Goal: Information Seeking & Learning: Learn about a topic

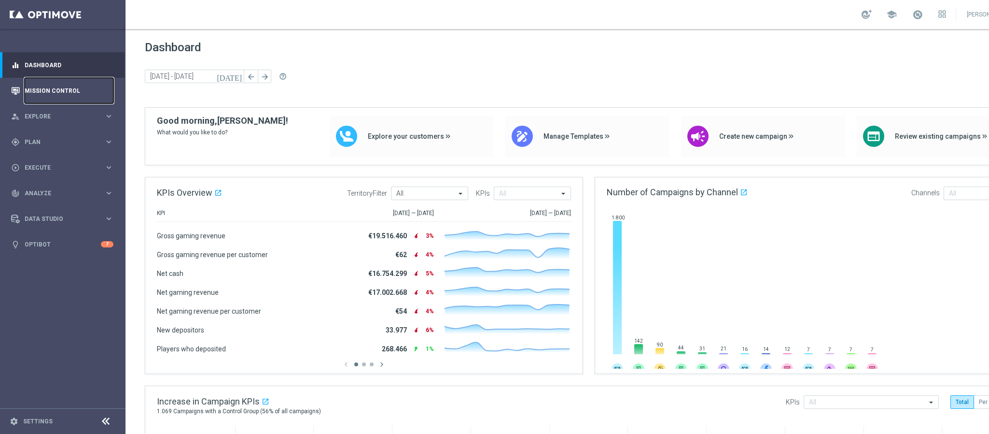
click at [75, 84] on link "Mission Control" at bounding box center [69, 91] width 89 height 26
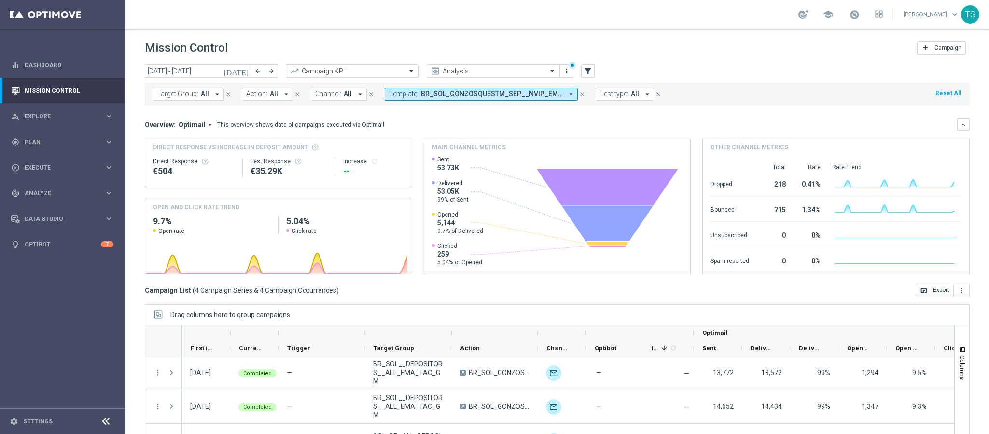
click at [583, 93] on icon "close" at bounding box center [582, 94] width 7 height 7
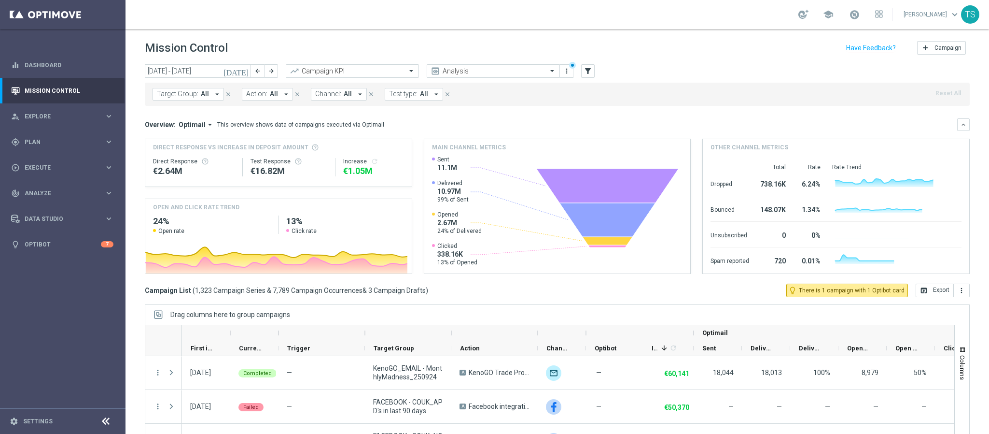
click at [448, 96] on icon "close" at bounding box center [447, 94] width 7 height 7
click at [591, 69] on icon "filter_alt" at bounding box center [588, 71] width 9 height 9
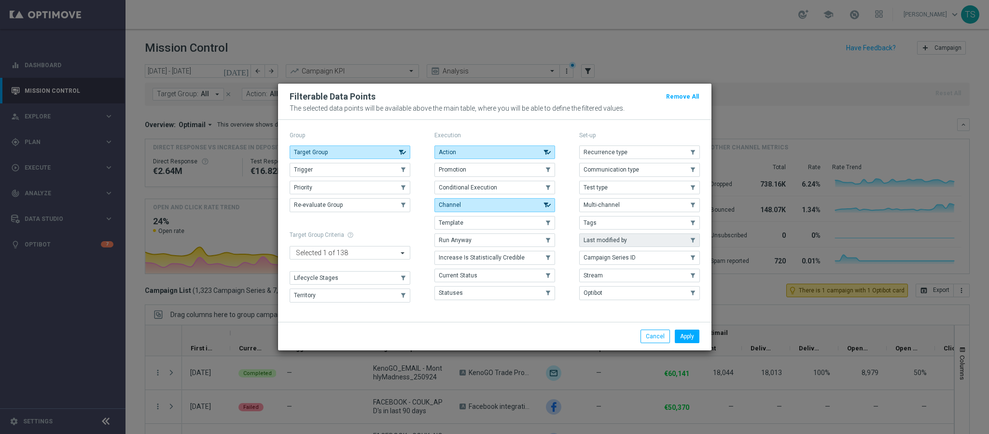
click at [632, 239] on button "Last modified by" at bounding box center [639, 240] width 121 height 14
click at [691, 338] on button "Apply" at bounding box center [687, 336] width 25 height 14
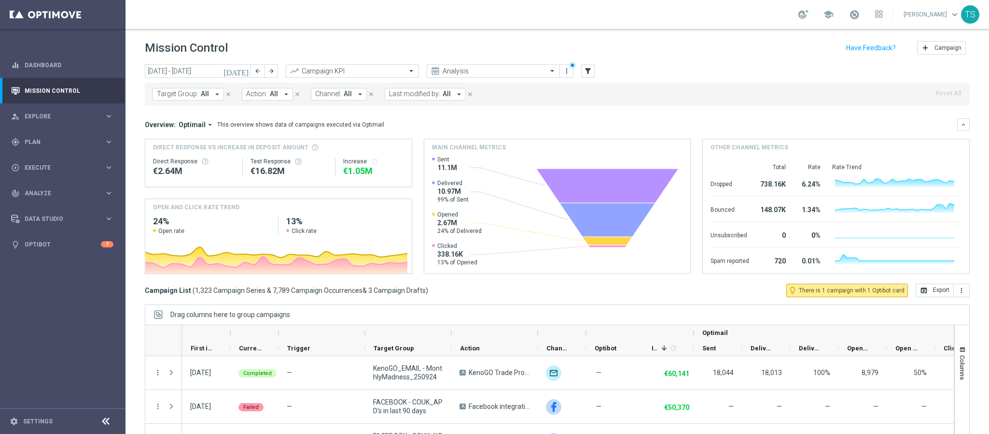
click at [442, 98] on button "Last modified by: All arrow_drop_down" at bounding box center [425, 94] width 81 height 13
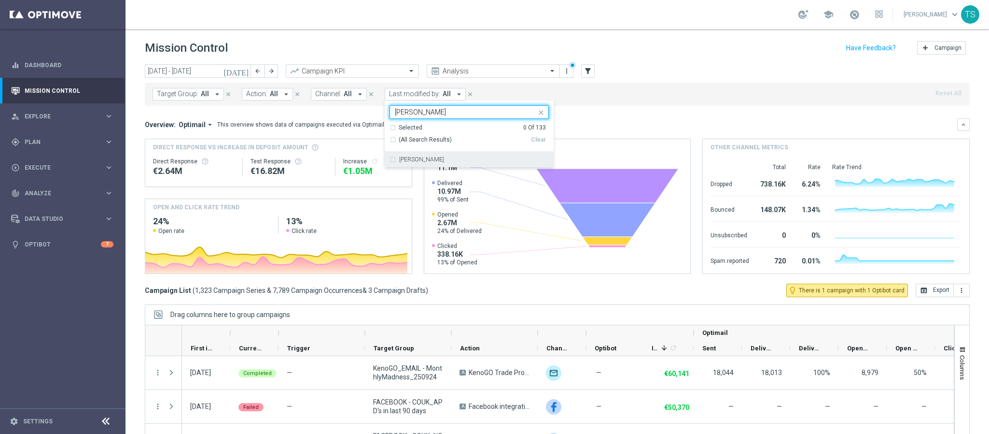
click at [426, 155] on div "[PERSON_NAME]" at bounding box center [469, 159] width 159 height 15
type input "[PERSON_NAME]"
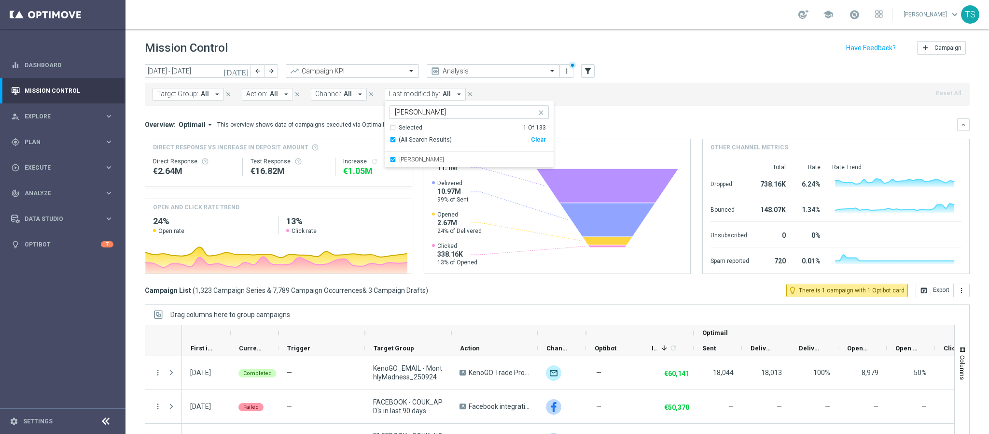
click at [682, 79] on div "Target Group: All arrow_drop_down close Action: All arrow_drop_down close Chann…" at bounding box center [557, 92] width 825 height 27
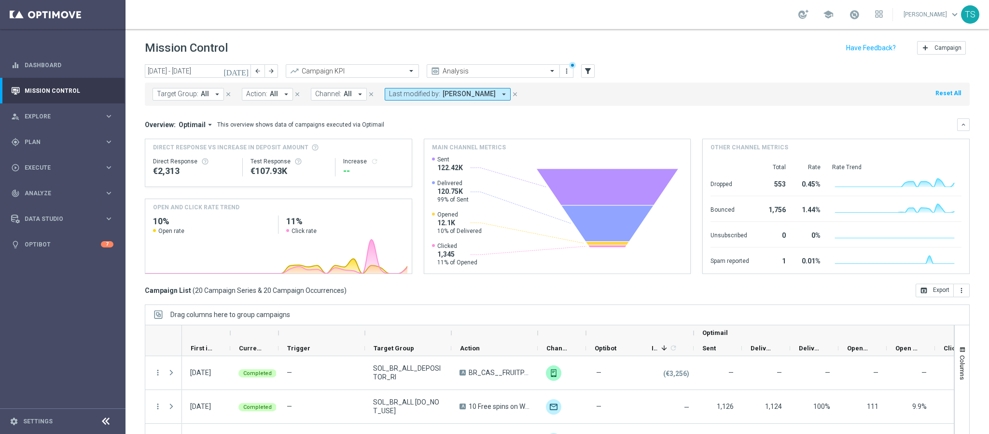
click at [245, 70] on icon "[DATE]" at bounding box center [237, 71] width 26 height 9
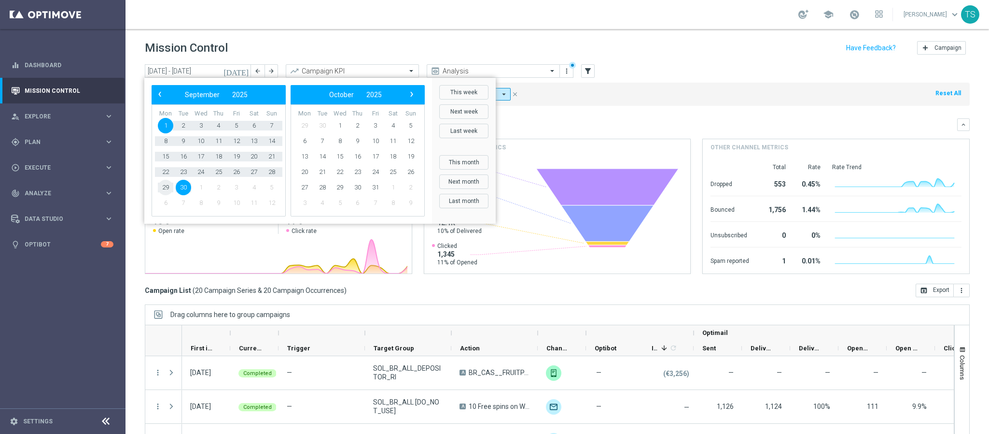
click at [164, 186] on span "29" at bounding box center [165, 187] width 15 height 15
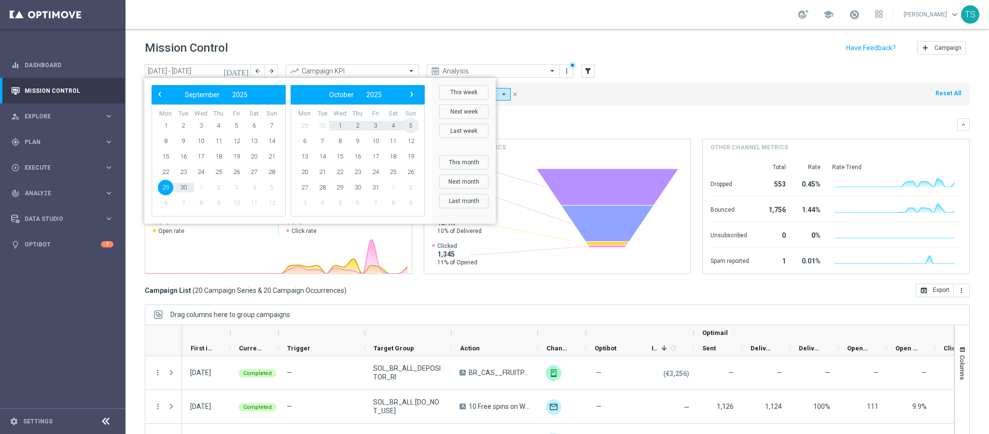
click at [412, 125] on span "5" at bounding box center [410, 125] width 15 height 15
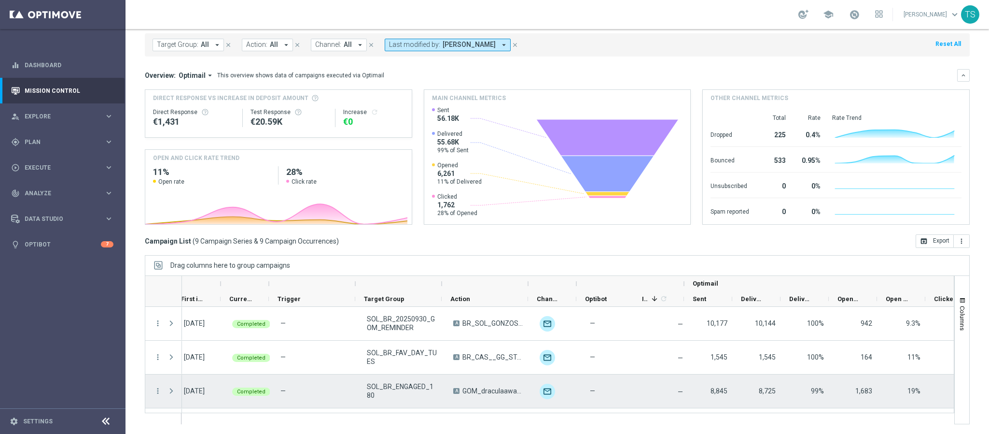
scroll to position [0, 13]
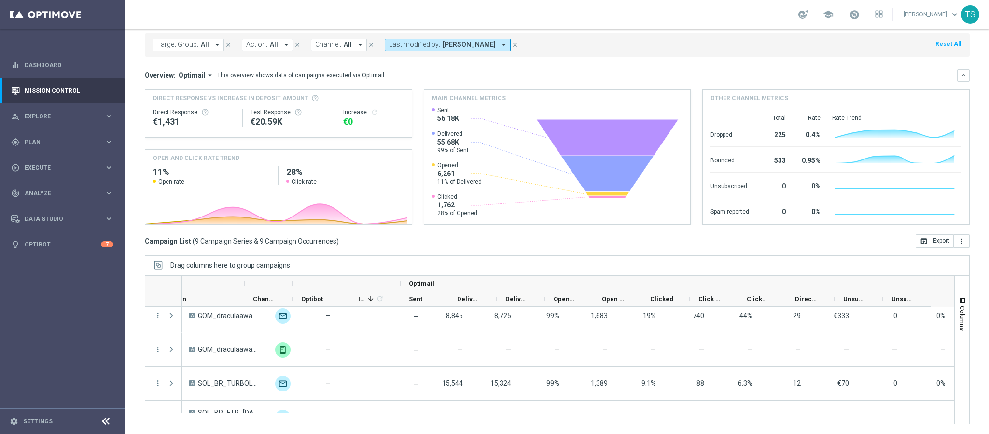
click at [694, 193] on div "Direct Response VS Increase In Deposit Amount Direct Response €1,431 Test Respo…" at bounding box center [557, 156] width 825 height 135
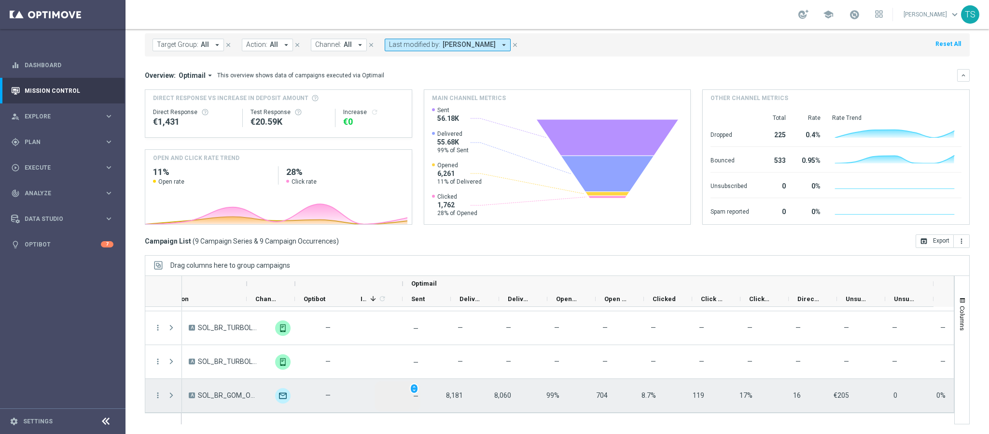
scroll to position [0, 293]
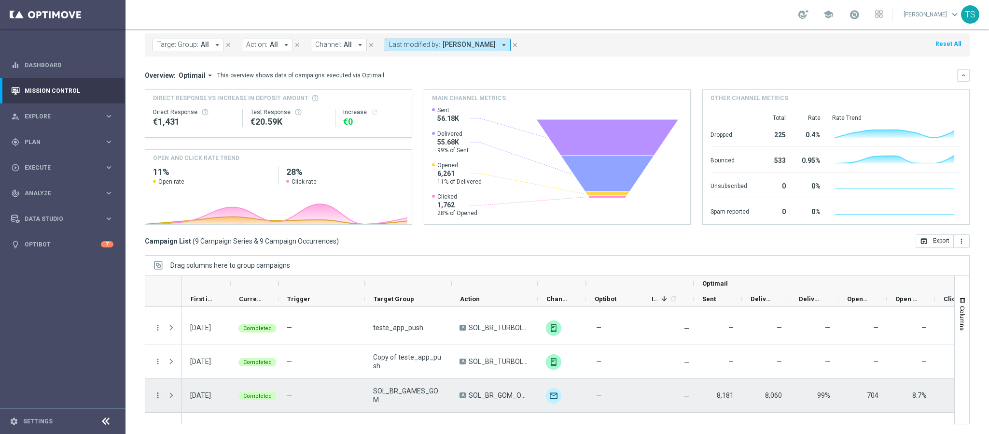
click at [161, 392] on icon "more_vert" at bounding box center [158, 395] width 9 height 9
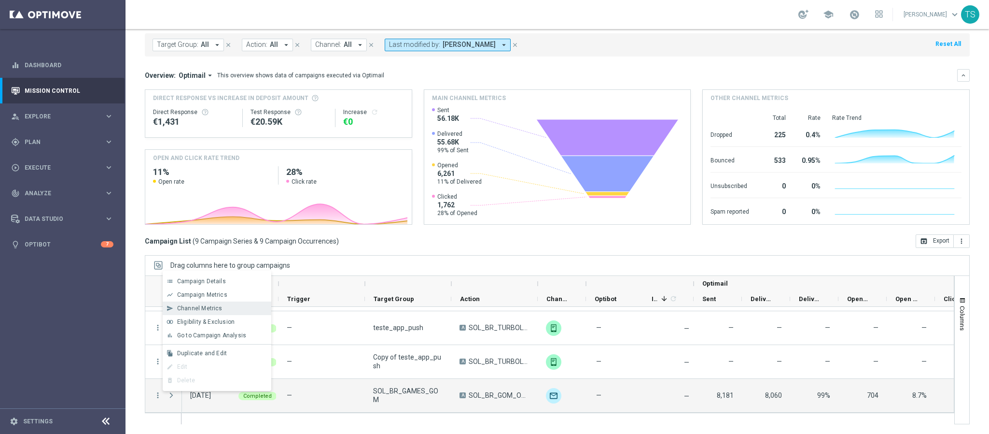
click at [229, 302] on div "send Channel Metrics" at bounding box center [217, 308] width 109 height 14
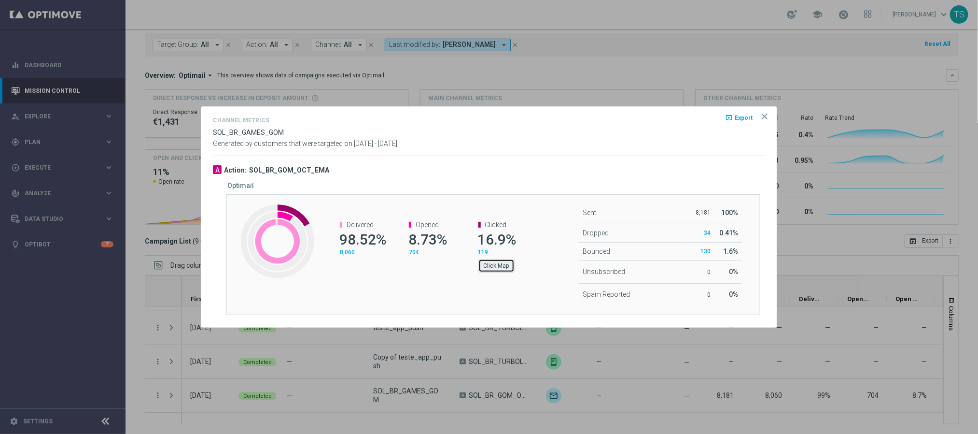
click at [505, 264] on button "Click Map" at bounding box center [496, 266] width 36 height 14
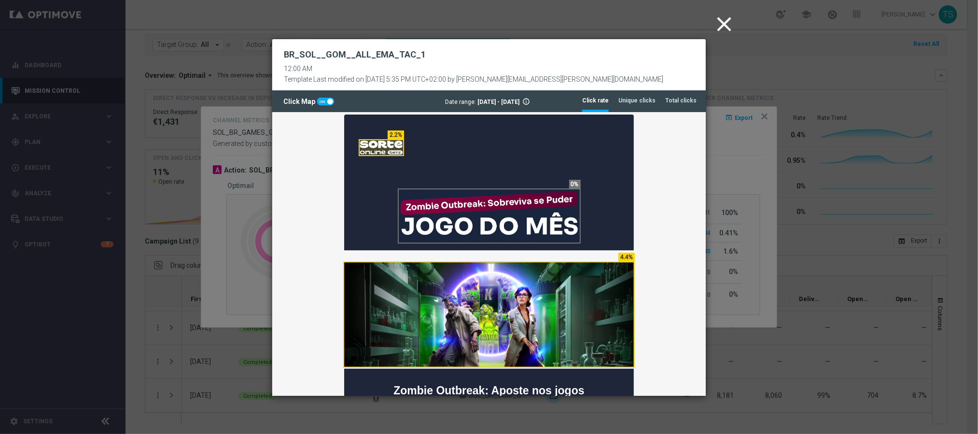
scroll to position [0, 0]
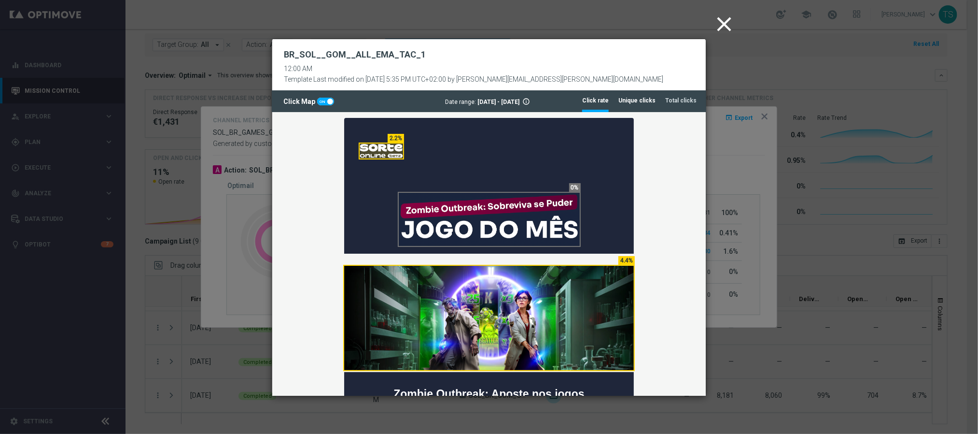
click at [651, 98] on tab-header "Unique clicks" at bounding box center [637, 101] width 37 height 8
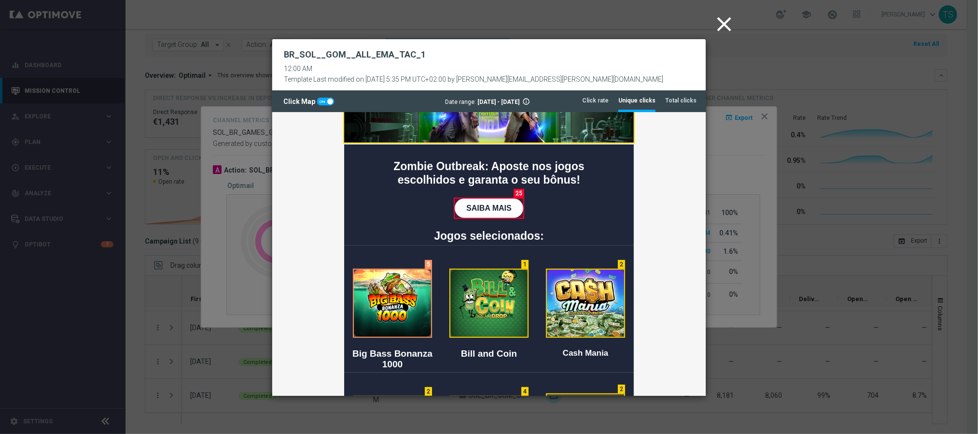
scroll to position [217, 0]
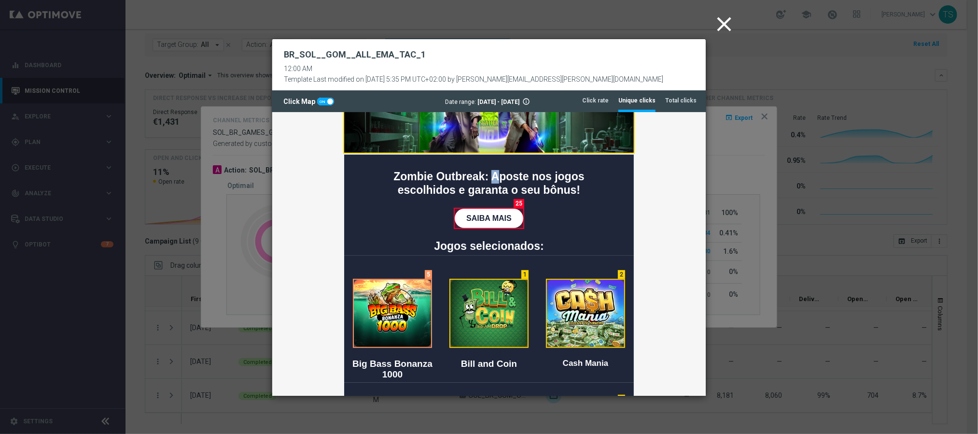
click at [488, 171] on h1 "Zombie Outbreak: Aposte nos jogos escolhidos e garanta o seu bônus!" at bounding box center [488, 177] width 251 height 40
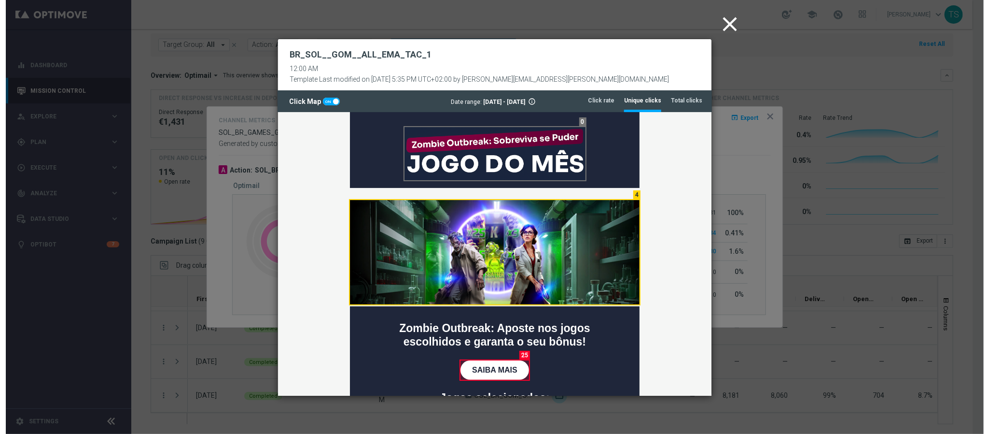
scroll to position [0, 0]
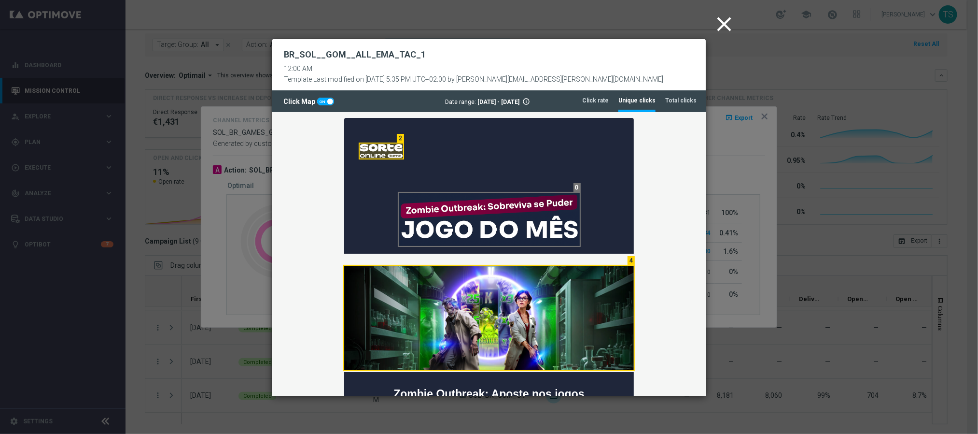
click at [727, 29] on icon "close" at bounding box center [724, 24] width 24 height 24
click at [727, 29] on modal-container "close BR_SOL__GOM__ALL_EMA_TAC_1 12:00 AM Template Last modified on [DATE] 5:35…" at bounding box center [489, 217] width 978 height 434
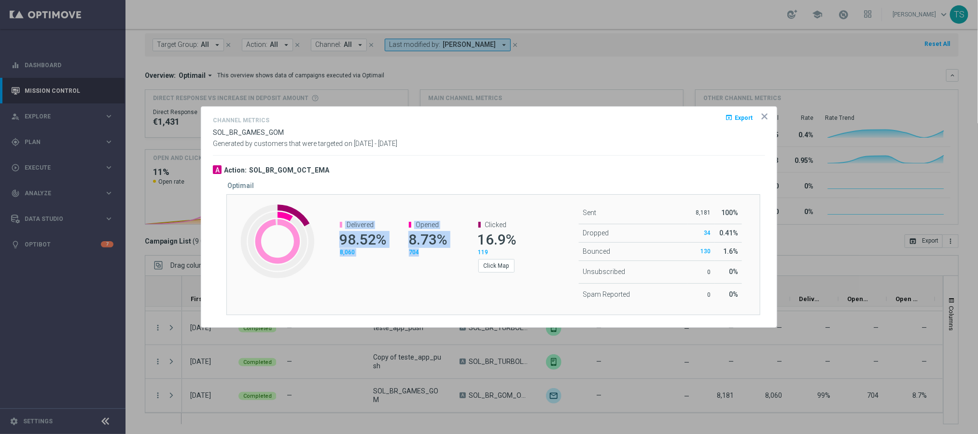
drag, startPoint x: 426, startPoint y: 253, endPoint x: 381, endPoint y: 190, distance: 77.6
click at [381, 190] on div "Optimail Created with Highcharts 9.3.3 Delivered 98.52% 8,060 Opened 8.73% 704 …" at bounding box center [491, 248] width 548 height 133
click at [419, 247] on span "8.73%" at bounding box center [427, 239] width 39 height 17
click at [767, 114] on icon "icon" at bounding box center [765, 117] width 10 height 10
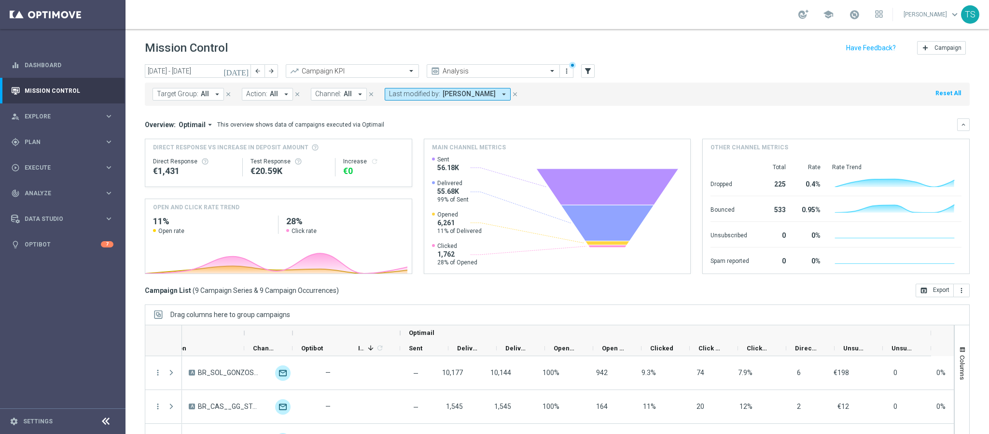
click at [245, 69] on icon "[DATE]" at bounding box center [237, 71] width 26 height 9
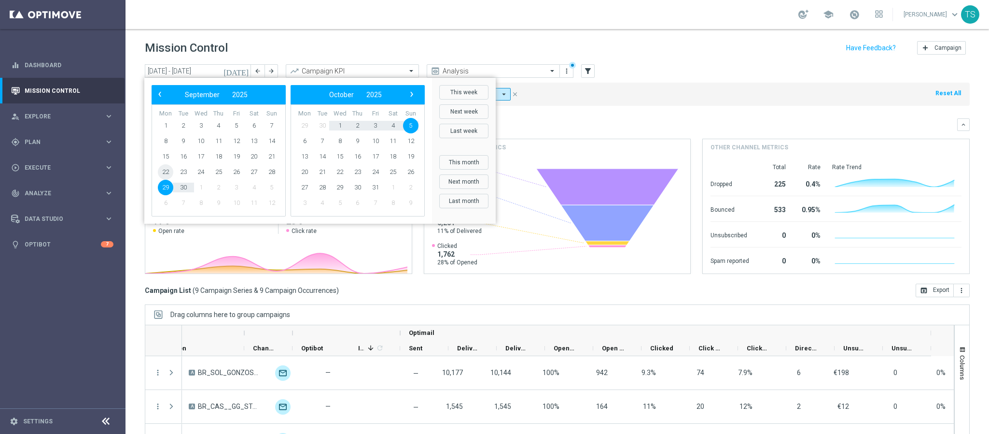
click at [167, 171] on span "22" at bounding box center [165, 171] width 15 height 15
click at [415, 124] on span "5" at bounding box center [410, 125] width 15 height 15
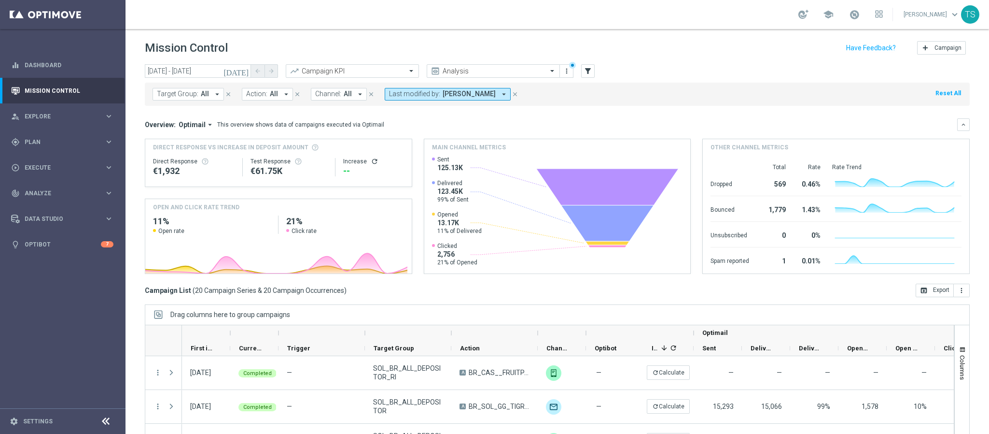
click at [246, 71] on icon "[DATE]" at bounding box center [237, 71] width 26 height 9
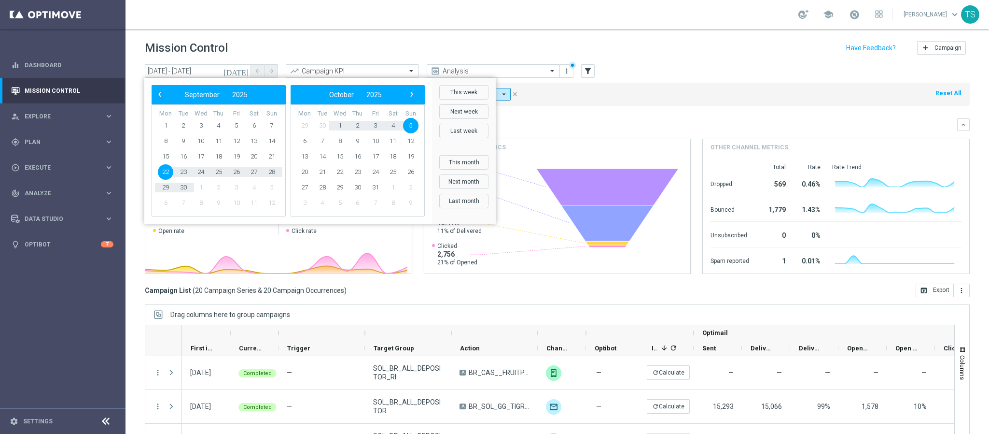
click at [531, 50] on div "Mission Control add Campaign" at bounding box center [557, 48] width 825 height 19
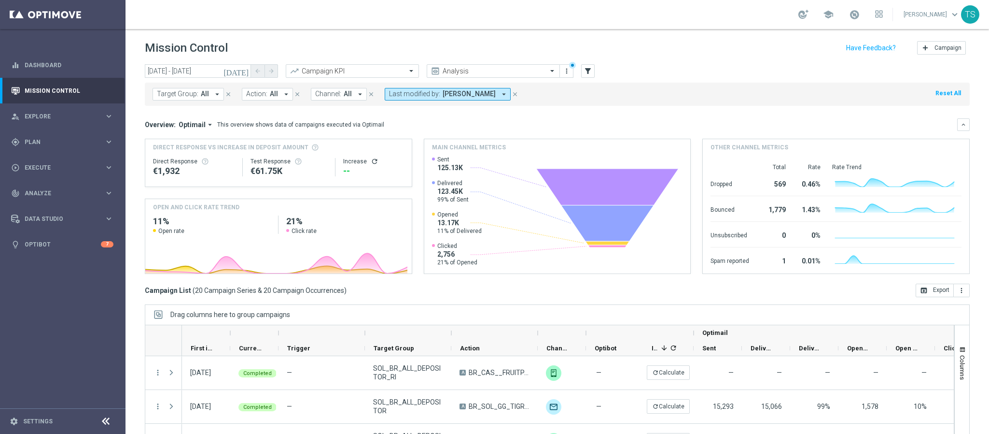
click at [246, 67] on icon "[DATE]" at bounding box center [237, 71] width 26 height 9
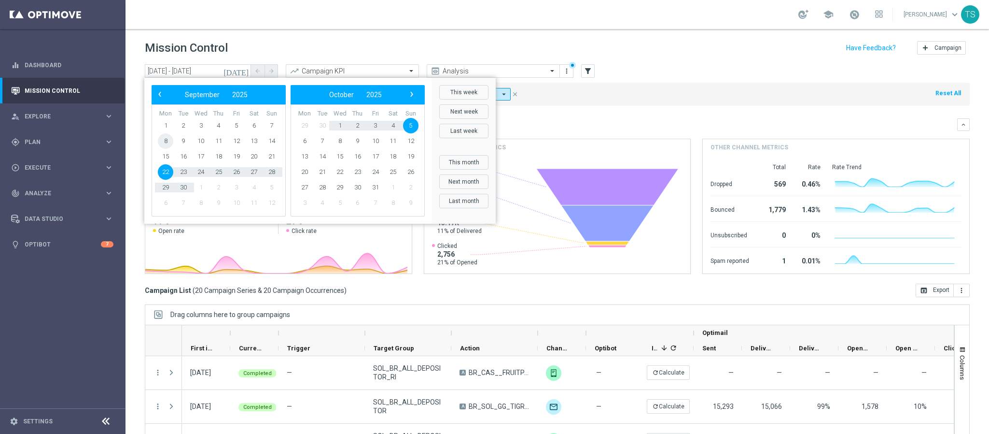
click at [167, 142] on span "8" at bounding box center [165, 140] width 15 height 15
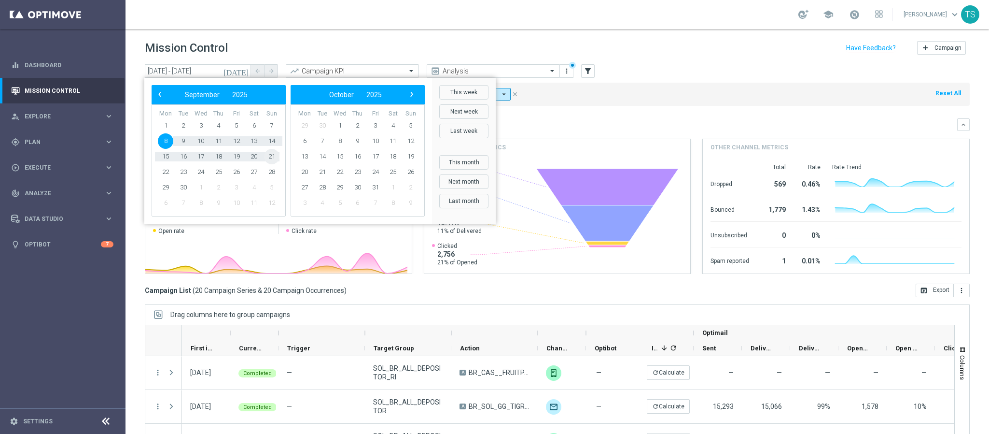
click at [272, 157] on span "21" at bounding box center [271, 156] width 15 height 15
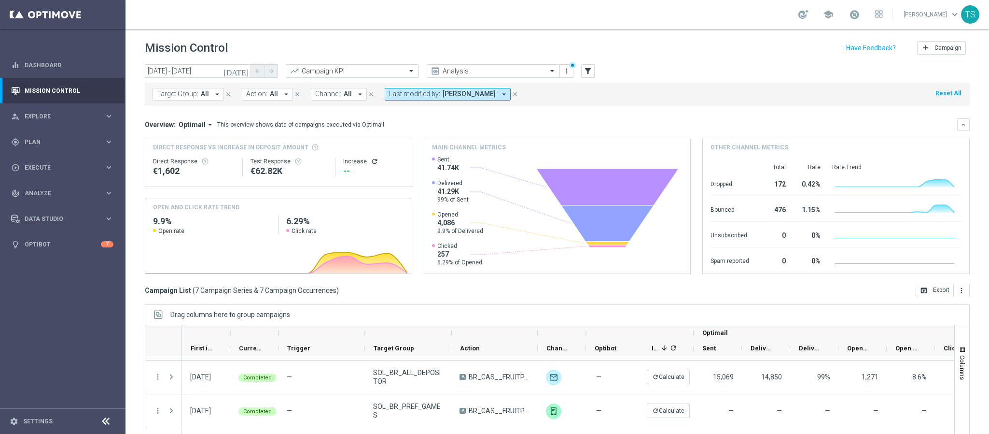
click at [245, 71] on icon "[DATE]" at bounding box center [237, 71] width 26 height 9
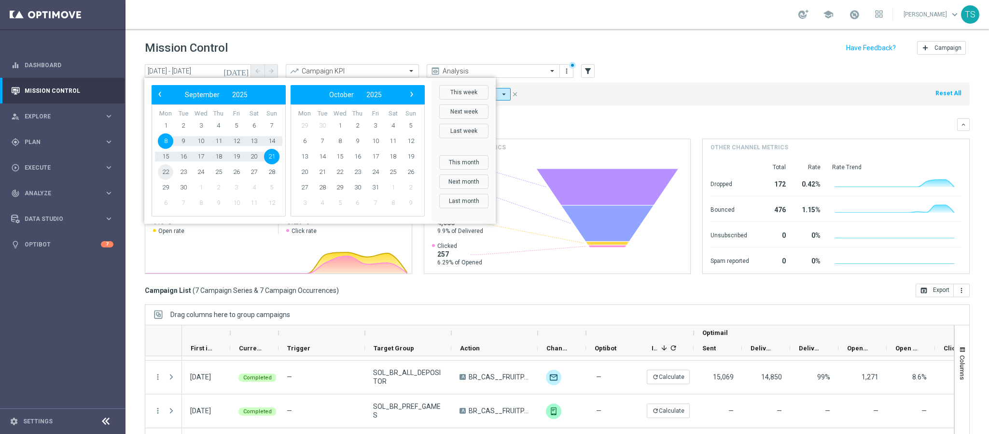
click at [162, 171] on span "22" at bounding box center [165, 171] width 15 height 15
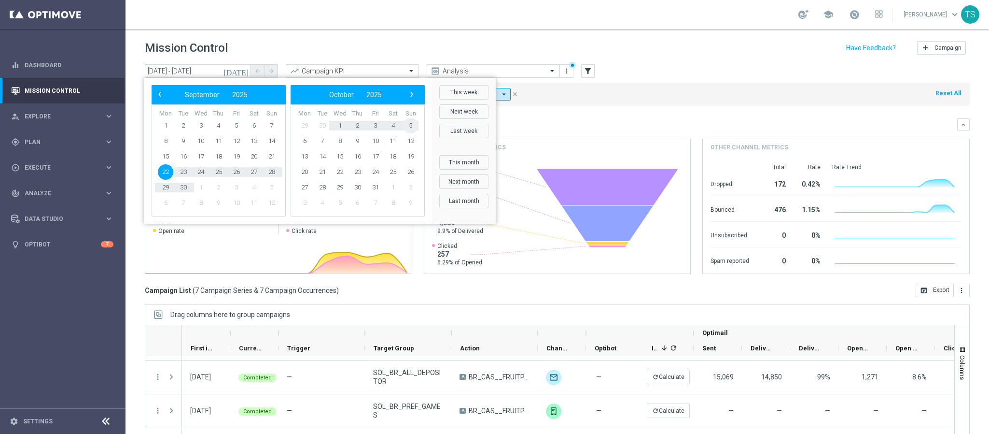
click at [413, 125] on span "5" at bounding box center [410, 125] width 15 height 15
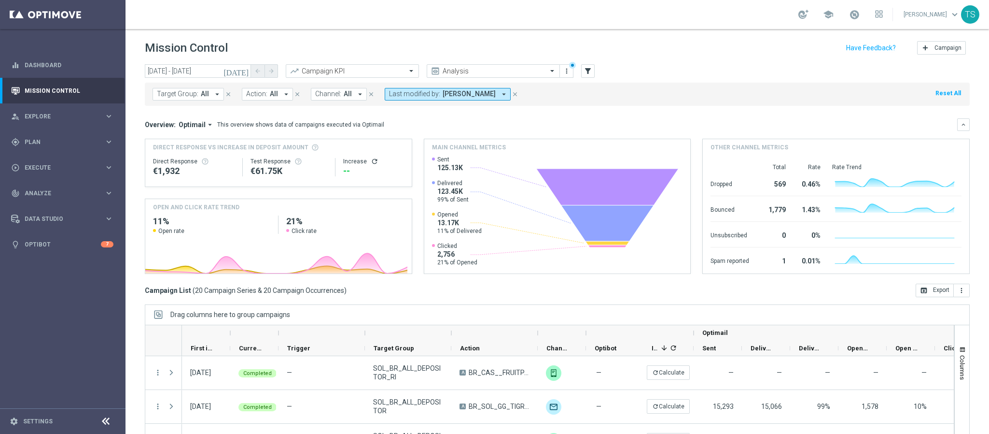
click at [248, 70] on icon "[DATE]" at bounding box center [237, 71] width 26 height 9
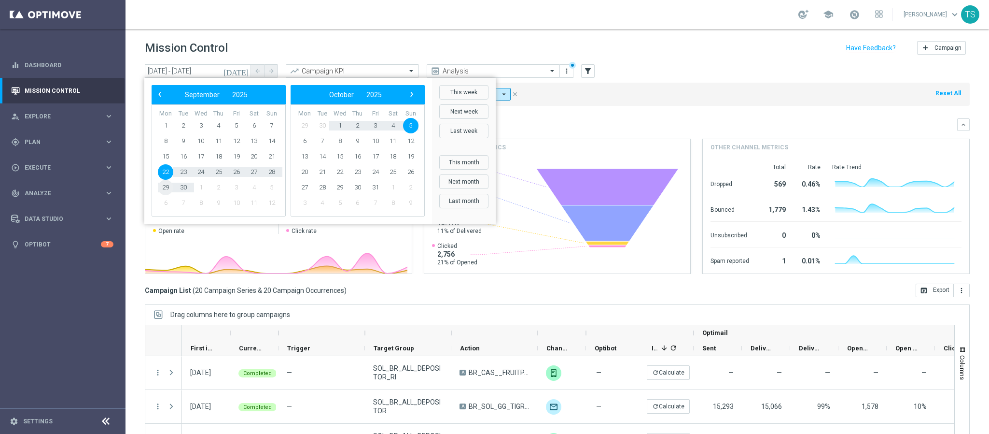
click at [164, 188] on span "29" at bounding box center [165, 187] width 15 height 15
click at [413, 127] on span "5" at bounding box center [410, 125] width 15 height 15
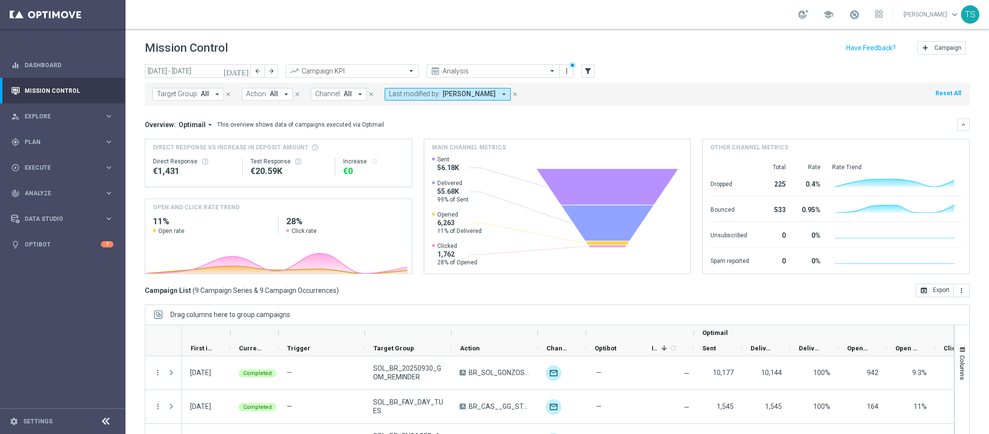
click at [245, 71] on icon "[DATE]" at bounding box center [237, 71] width 26 height 9
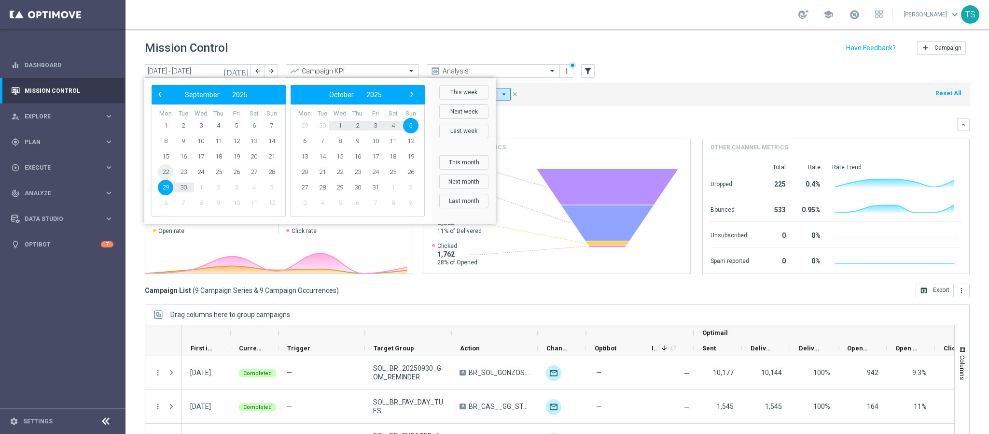
click at [169, 169] on span "22" at bounding box center [165, 171] width 15 height 15
click at [275, 169] on span "28" at bounding box center [271, 171] width 15 height 15
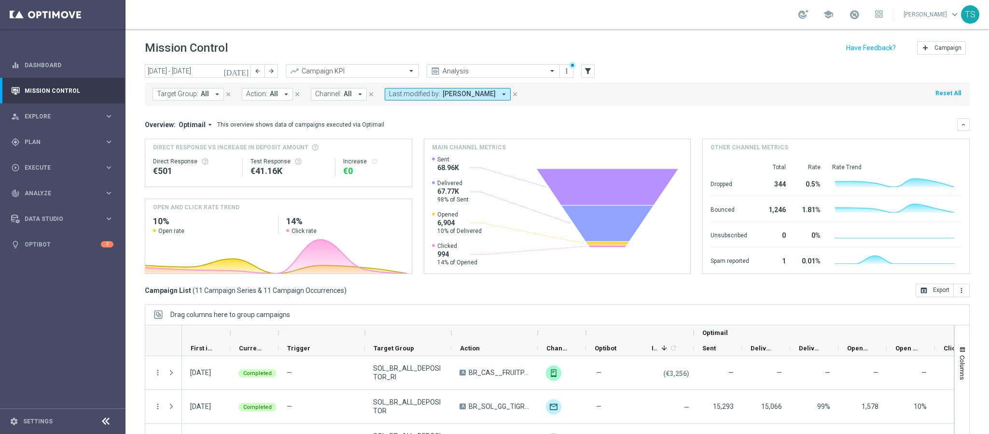
click at [242, 67] on icon "[DATE]" at bounding box center [237, 71] width 26 height 9
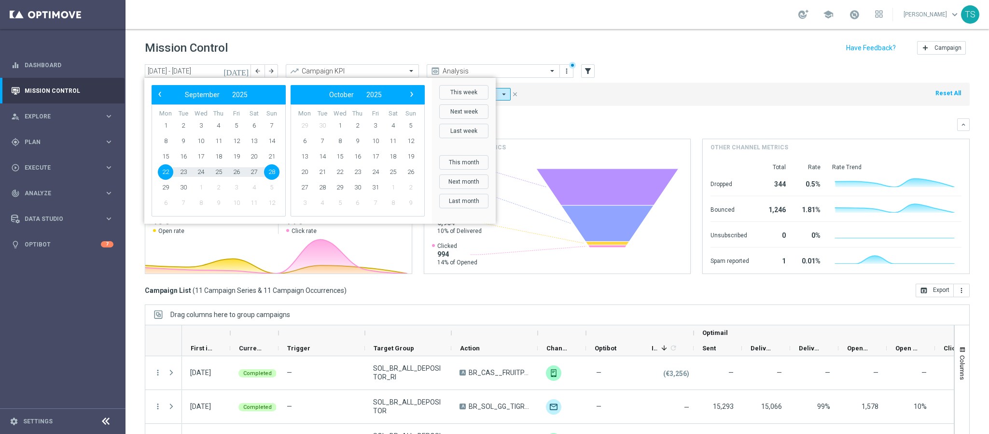
click at [746, 61] on header "Mission Control add Campaign" at bounding box center [558, 46] width 864 height 35
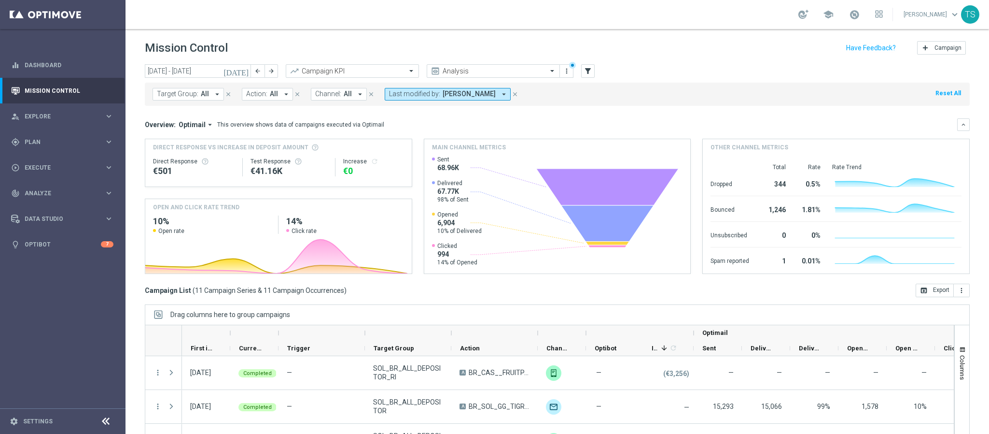
click at [247, 69] on icon "[DATE]" at bounding box center [237, 71] width 26 height 9
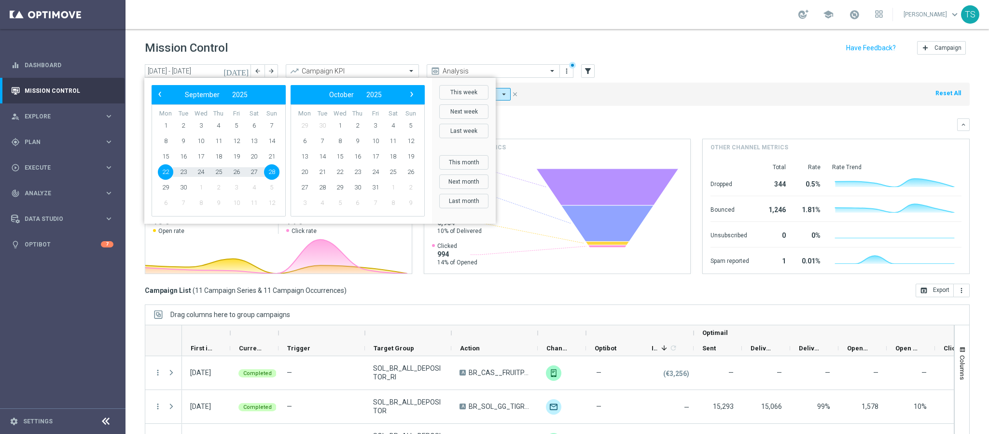
click at [638, 118] on div "Overview: Optimail arrow_drop_down This overview shows data of campaigns execut…" at bounding box center [557, 124] width 825 height 13
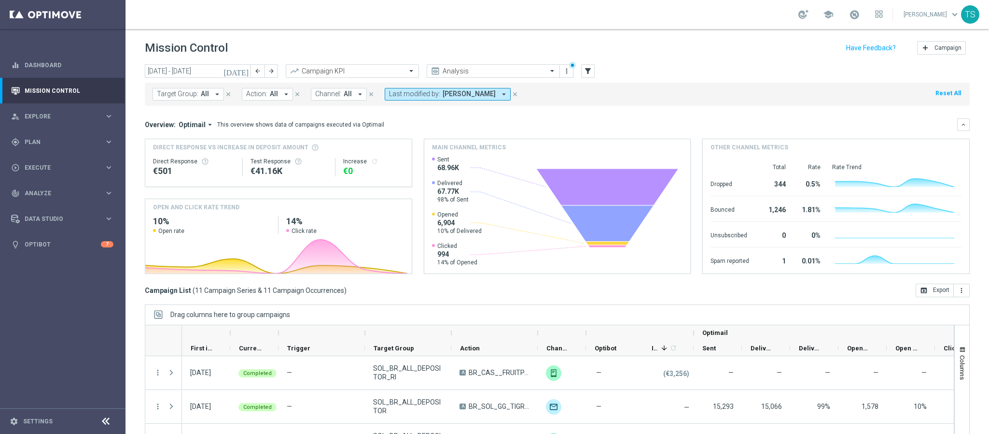
click at [246, 70] on icon "[DATE]" at bounding box center [237, 71] width 26 height 9
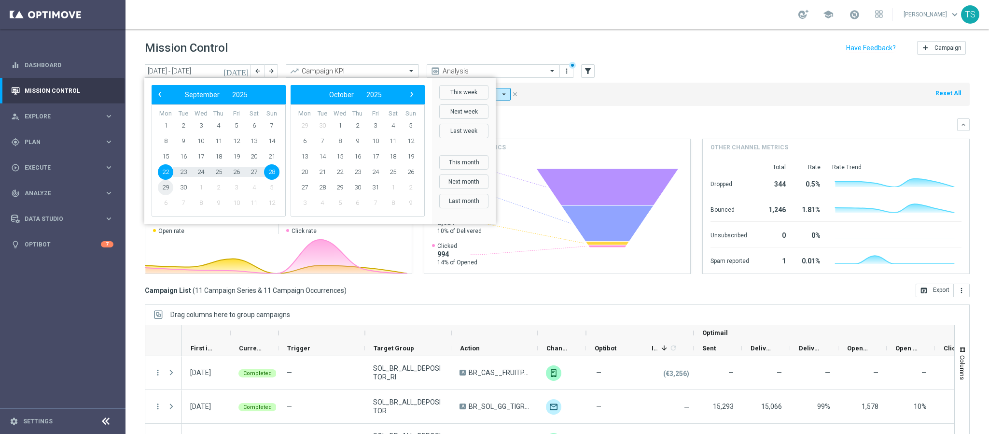
click at [167, 184] on span "29" at bounding box center [165, 187] width 15 height 15
click at [411, 125] on span "5" at bounding box center [410, 125] width 15 height 15
type input "[DATE] - [DATE]"
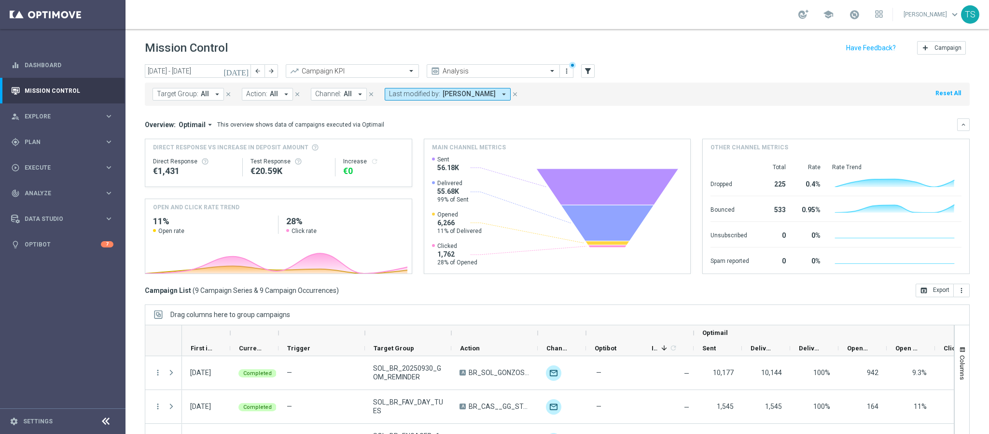
click at [512, 93] on icon "close" at bounding box center [515, 94] width 7 height 7
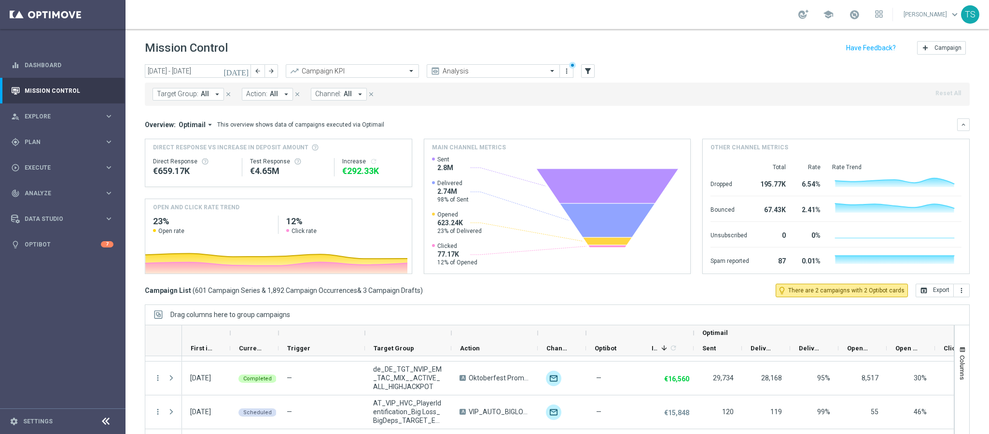
click at [245, 70] on icon "[DATE]" at bounding box center [237, 71] width 26 height 9
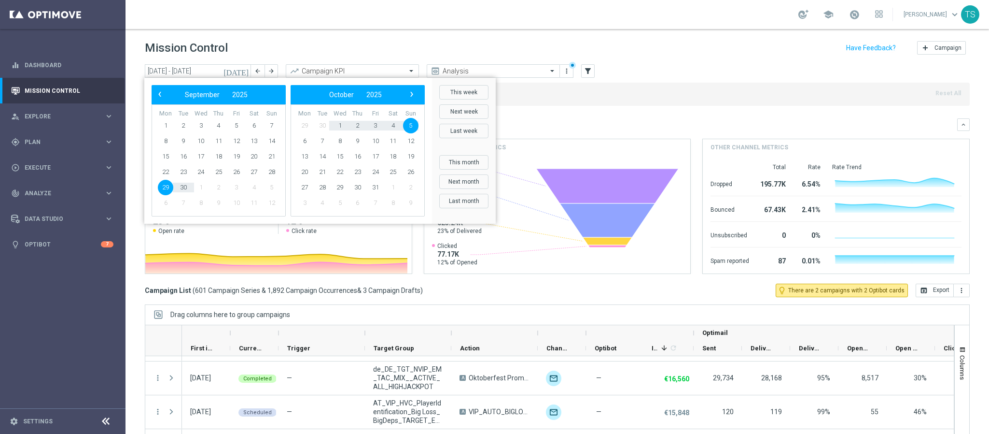
click at [745, 63] on header "Mission Control add Campaign" at bounding box center [558, 46] width 864 height 35
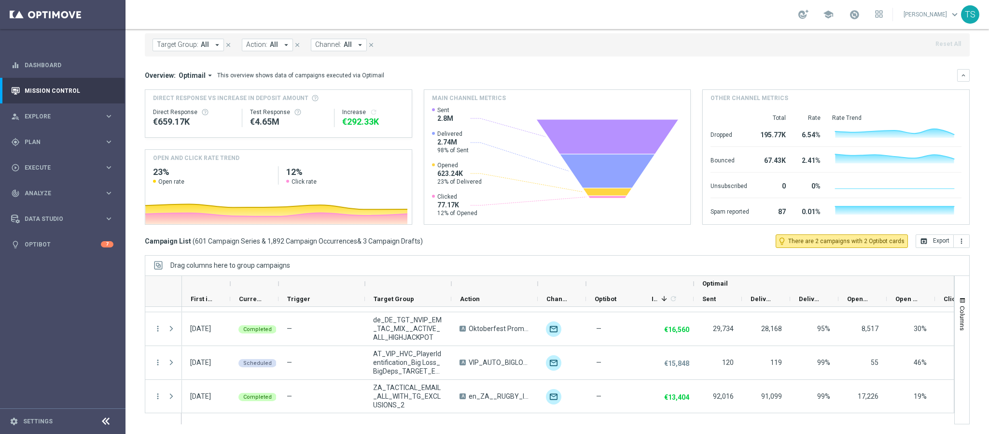
scroll to position [465, 0]
